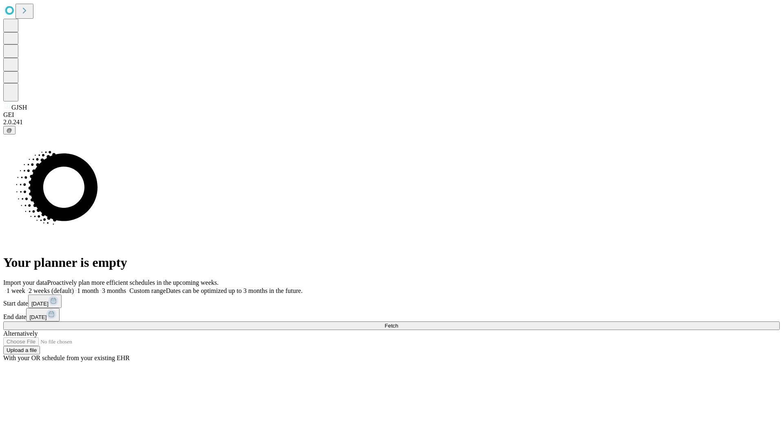
click at [398, 323] on span "Fetch" at bounding box center [391, 326] width 13 height 6
